Goal: Task Accomplishment & Management: Use online tool/utility

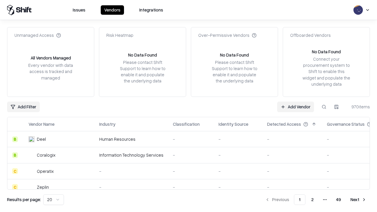
click at [296, 107] on link "Add Vendor" at bounding box center [295, 107] width 37 height 11
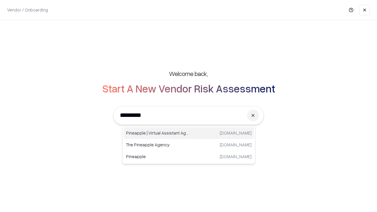
click at [189, 133] on div "Pineapple | Virtual Assistant Agency [DOMAIN_NAME]" at bounding box center [189, 133] width 130 height 12
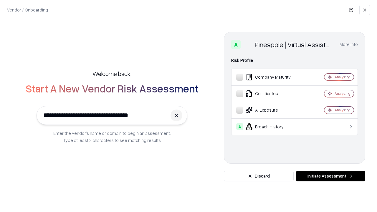
type input "**********"
click at [331, 176] on button "Initiate Assessment" at bounding box center [330, 176] width 69 height 11
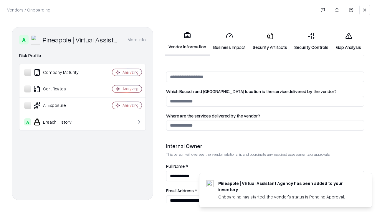
scroll to position [305, 0]
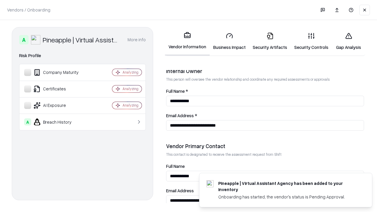
click at [230, 41] on link "Business Impact" at bounding box center [230, 41] width 40 height 27
click at [349, 41] on link "Gap Analysis" at bounding box center [348, 41] width 33 height 27
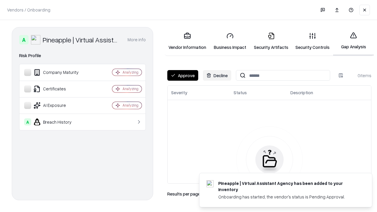
click at [183, 75] on button "Approve" at bounding box center [182, 75] width 31 height 11
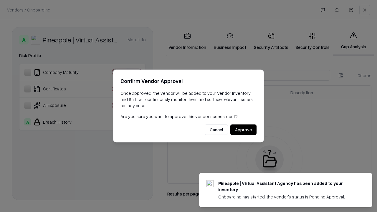
click at [244, 130] on button "Approve" at bounding box center [244, 130] width 26 height 11
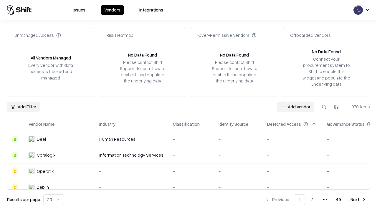
type input "**********"
click at [296, 107] on link "Add Vendor" at bounding box center [295, 107] width 37 height 11
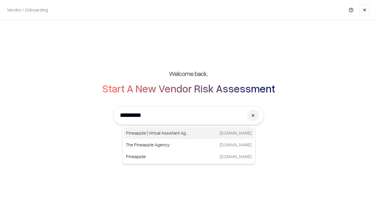
click at [189, 133] on div "Pineapple | Virtual Assistant Agency [DOMAIN_NAME]" at bounding box center [189, 133] width 130 height 12
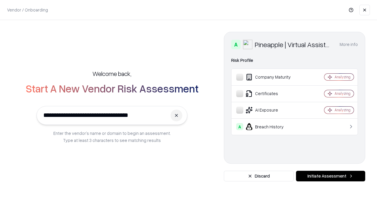
type input "**********"
click at [331, 176] on button "Initiate Assessment" at bounding box center [330, 176] width 69 height 11
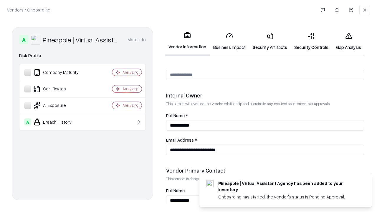
scroll to position [305, 0]
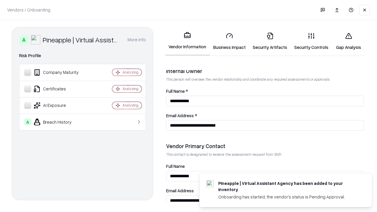
click at [349, 41] on link "Gap Analysis" at bounding box center [348, 41] width 33 height 27
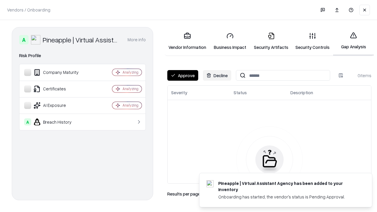
click at [183, 75] on button "Approve" at bounding box center [182, 75] width 31 height 11
